Goal: Task Accomplishment & Management: Use online tool/utility

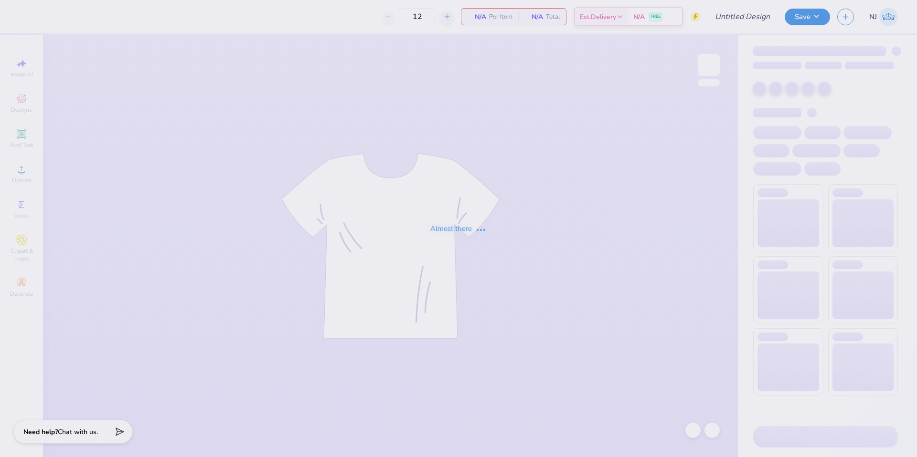
type input "Gphi Parents Weekend"
type input "48"
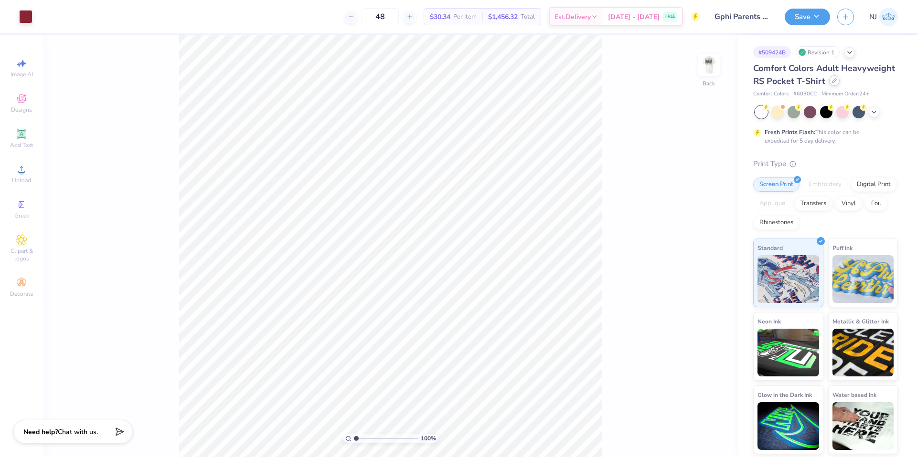
click at [833, 84] on div at bounding box center [834, 80] width 11 height 11
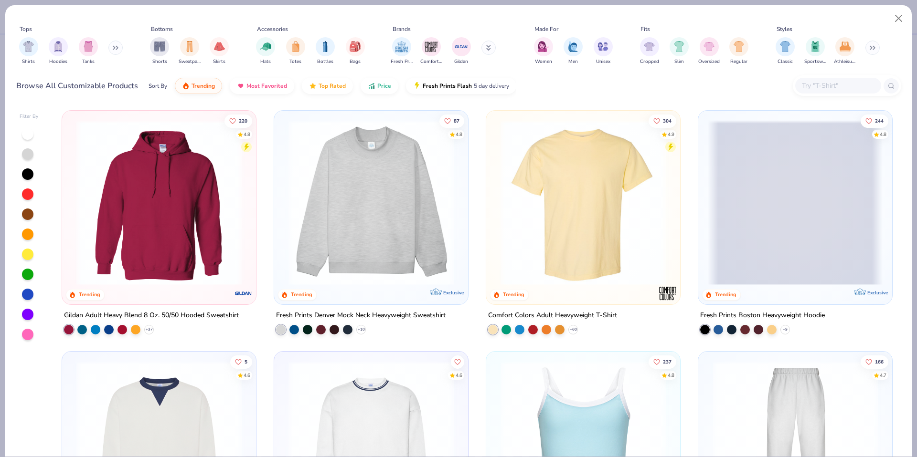
click at [549, 185] on img at bounding box center [583, 202] width 175 height 165
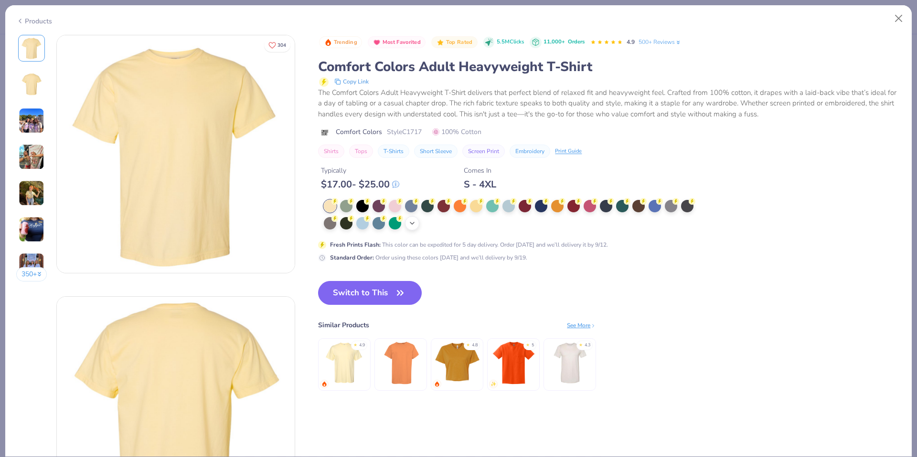
click at [412, 223] on polyline at bounding box center [412, 223] width 4 height 2
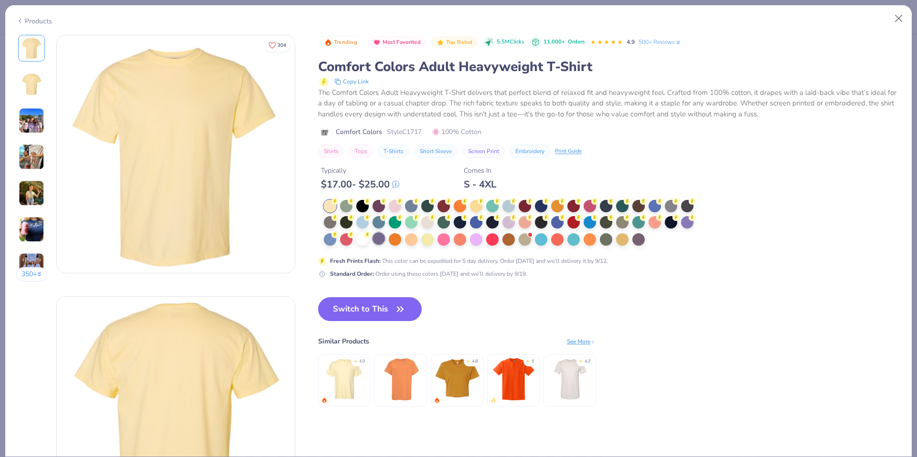
click at [379, 234] on div at bounding box center [378, 238] width 12 height 12
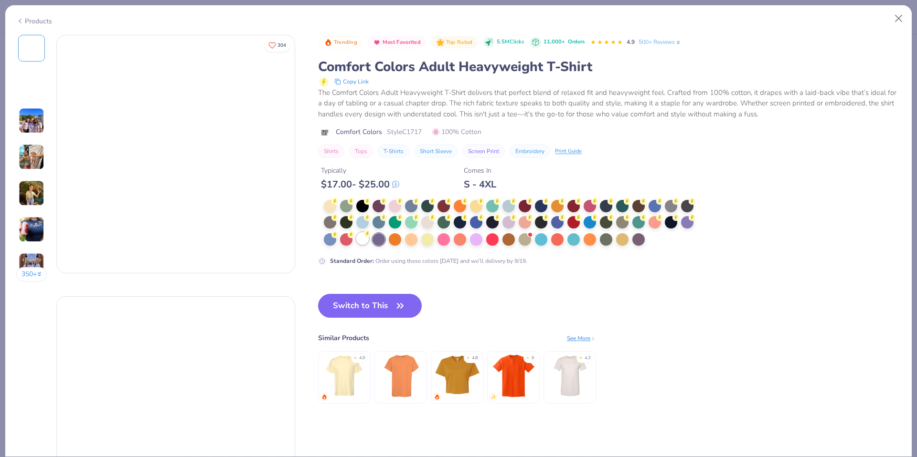
click at [362, 241] on div at bounding box center [362, 238] width 12 height 12
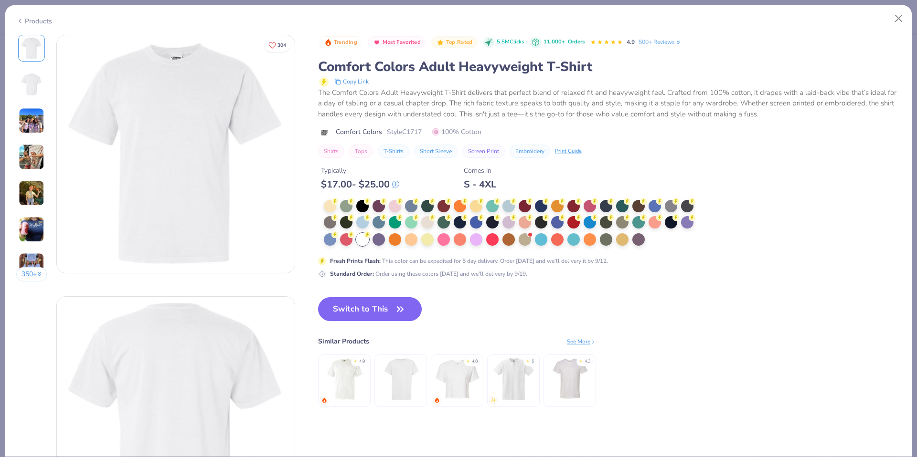
click at [376, 303] on button "Switch to This" at bounding box center [370, 309] width 104 height 24
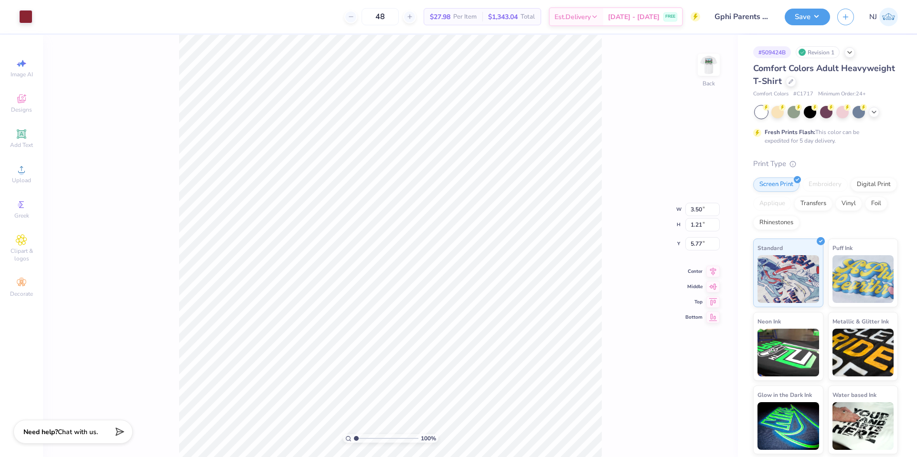
type input "3.00"
click at [803, 16] on button "Save" at bounding box center [806, 15] width 45 height 17
click at [630, 131] on div "100 % Back W 3.50 3.50 " H 1.21 1.21 " Y 3.00 3.00 " Center Middle Top Bottom" at bounding box center [390, 246] width 695 height 423
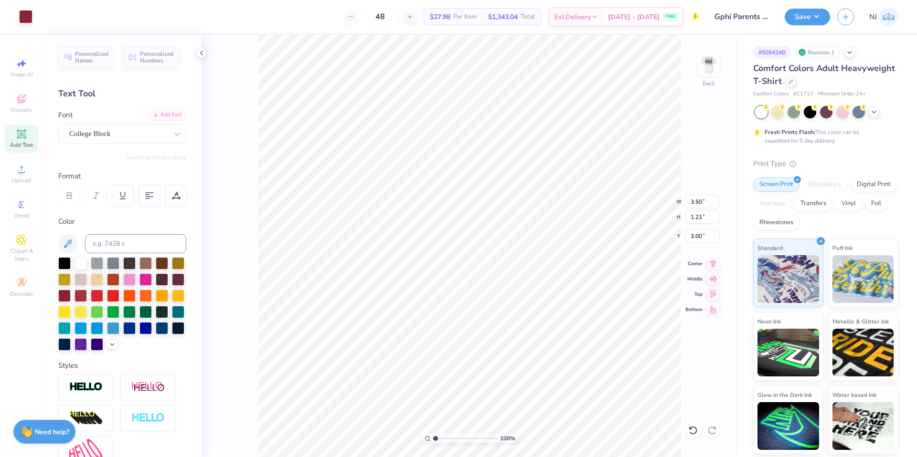
click at [731, 117] on div "100 % Back W 3.50 3.50 " H 1.21 1.21 " Y 3.00 3.00 " Center Middle Top Bottom" at bounding box center [469, 246] width 536 height 423
click at [803, 22] on button "Save" at bounding box center [806, 15] width 45 height 17
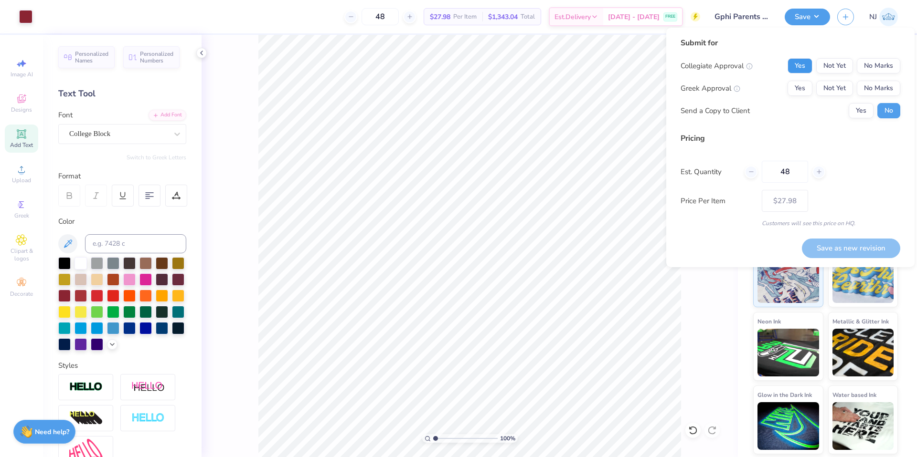
click at [800, 67] on button "Yes" at bounding box center [799, 65] width 25 height 15
click at [801, 88] on button "Yes" at bounding box center [799, 88] width 25 height 15
click at [846, 248] on button "Save as new revision" at bounding box center [851, 249] width 98 height 20
type input "$27.98"
